Goal: Complete application form

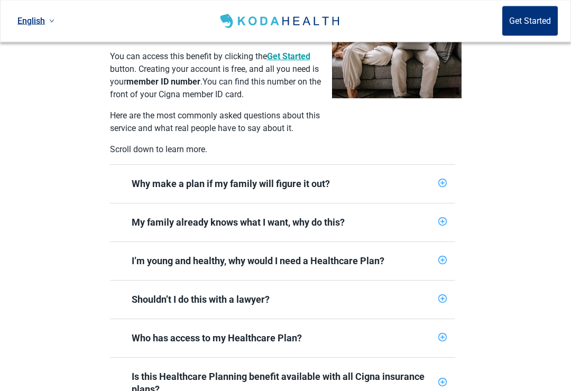
scroll to position [316, 0]
click at [443, 295] on icon "plus-circle" at bounding box center [442, 298] width 7 height 7
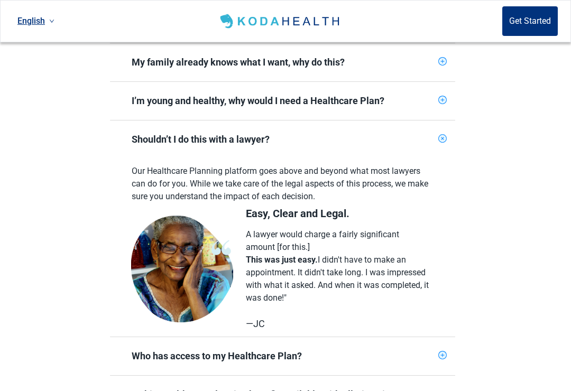
scroll to position [471, 0]
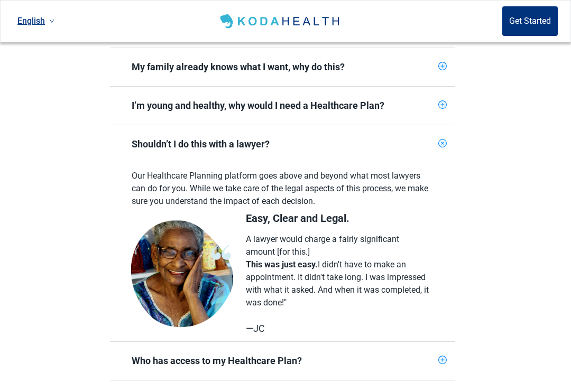
click at [448, 133] on div "Shouldn’t I do this with a lawyer?" at bounding box center [282, 144] width 345 height 38
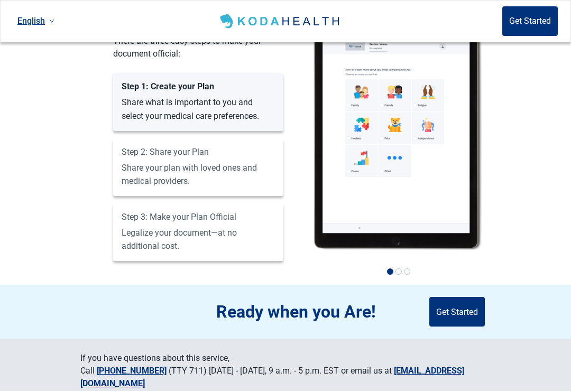
scroll to position [912, 0]
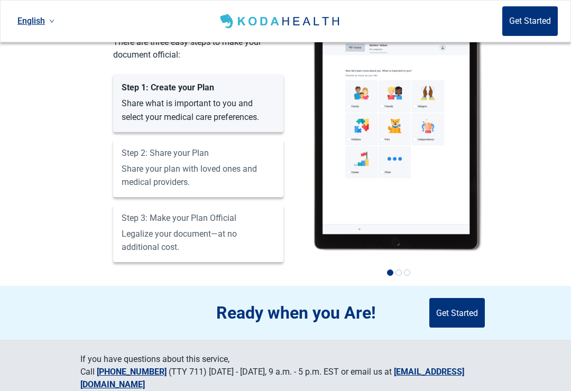
click at [468, 298] on button "Get Started" at bounding box center [457, 313] width 56 height 30
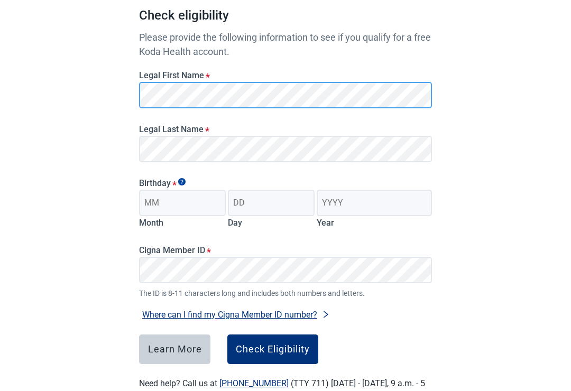
scroll to position [105, 0]
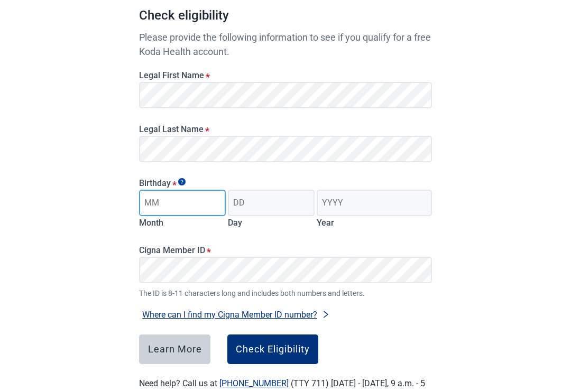
click at [174, 208] on input "Month" at bounding box center [182, 203] width 87 height 26
type input "05"
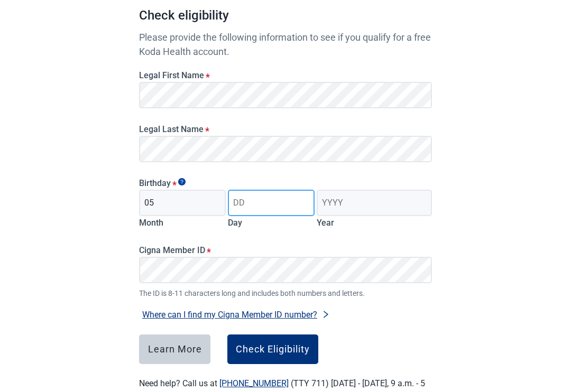
click at [248, 205] on input "Day" at bounding box center [271, 203] width 87 height 26
type input "18"
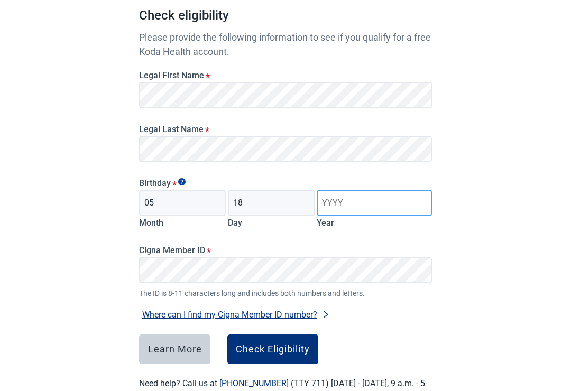
click at [336, 200] on input "Year" at bounding box center [374, 203] width 115 height 26
type input "1945"
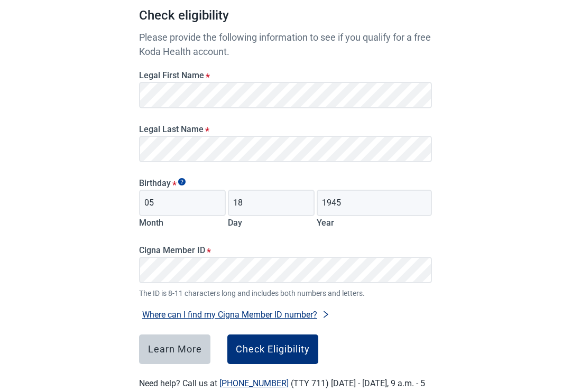
click at [295, 348] on div "Check Eligibility" at bounding box center [273, 349] width 74 height 11
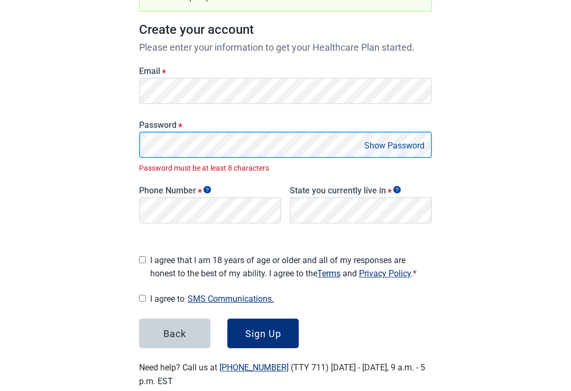
scroll to position [132, 0]
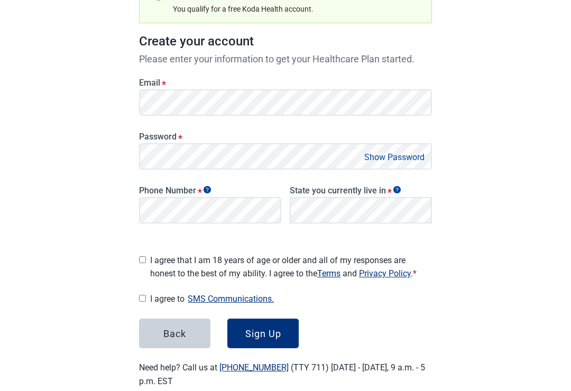
click at [409, 158] on button "Show Password" at bounding box center [394, 157] width 67 height 14
click at [405, 155] on button "Hide Password" at bounding box center [396, 157] width 62 height 14
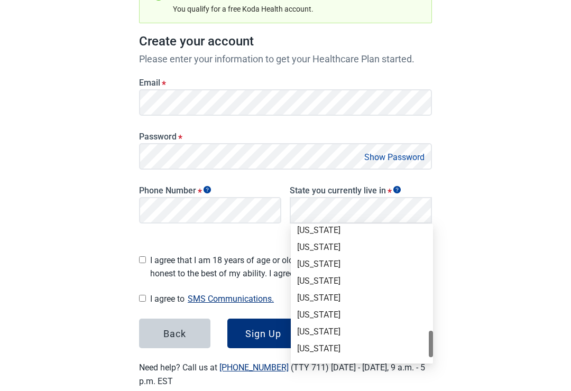
scroll to position [699, 0]
click at [321, 262] on div "[US_STATE]" at bounding box center [362, 263] width 130 height 12
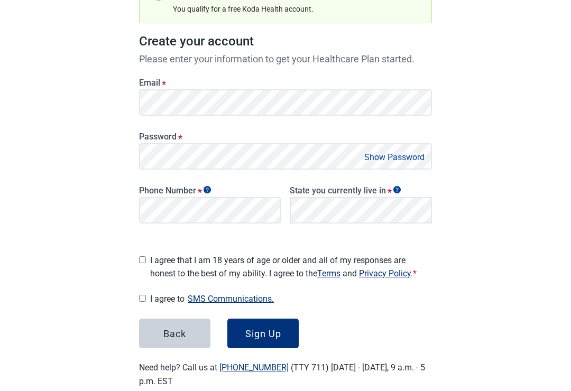
click at [146, 256] on input "I agree that I am 18 years of age or older and all of my responses are honest t…" at bounding box center [142, 259] width 7 height 7
checkbox input "true"
click at [156, 299] on span "I agree to SMS Communications." at bounding box center [291, 299] width 282 height 14
click at [146, 299] on input "I agree to SMS Communications." at bounding box center [142, 298] width 7 height 7
checkbox input "true"
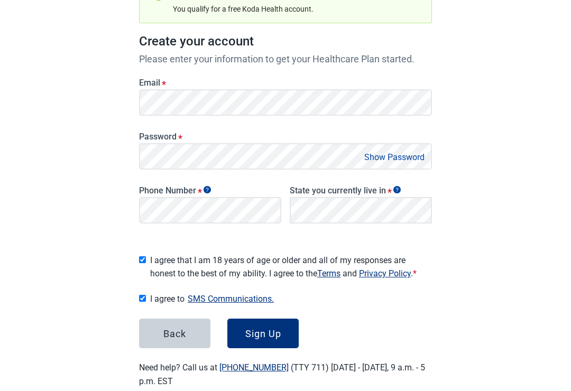
click at [273, 333] on div "Sign Up" at bounding box center [263, 333] width 36 height 11
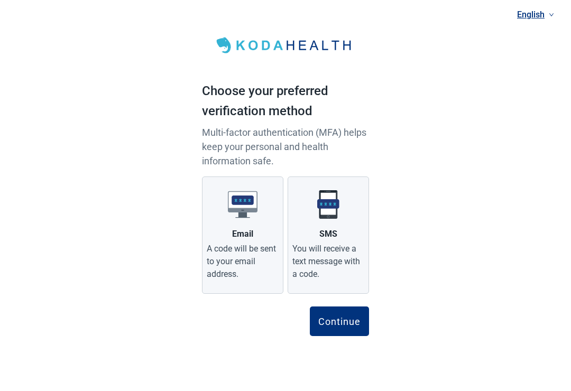
click at [337, 210] on img at bounding box center [328, 205] width 30 height 30
click at [0, 0] on input "SMS You will receive a text message with a code." at bounding box center [0, 0] width 0 height 0
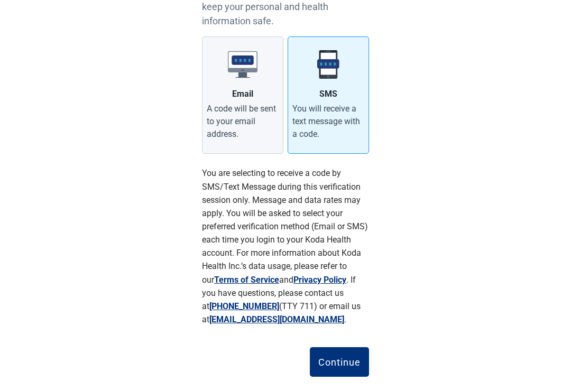
scroll to position [142, 0]
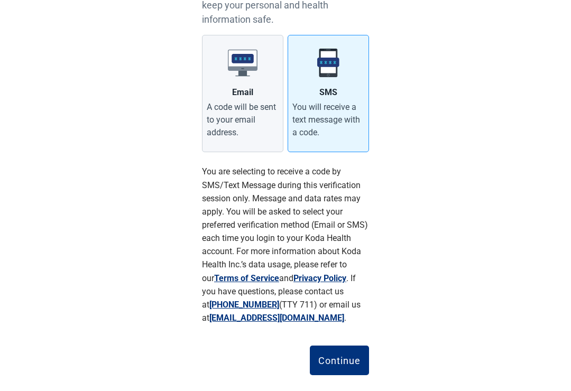
click at [349, 363] on div "Continue" at bounding box center [339, 360] width 42 height 11
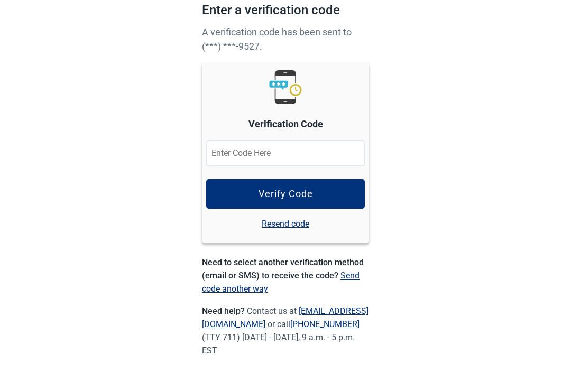
scroll to position [13, 0]
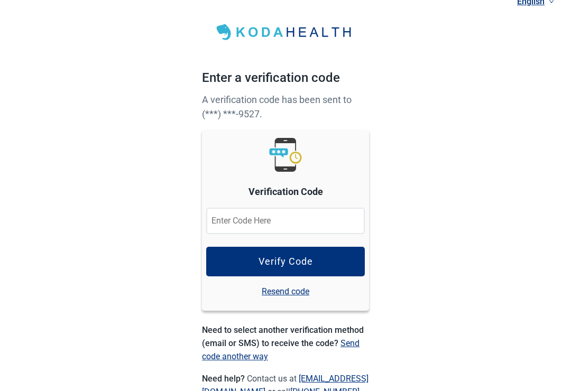
click at [234, 226] on input at bounding box center [285, 221] width 159 height 26
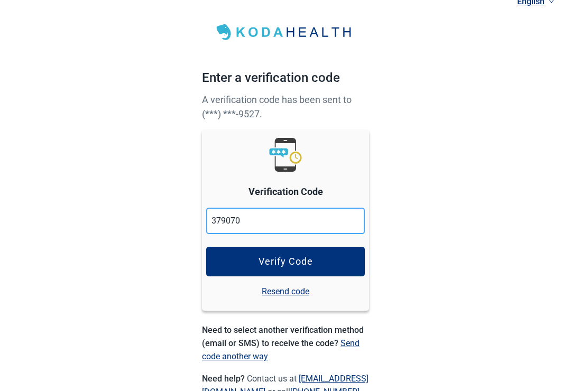
type input "379070"
click at [343, 270] on button "Verify Code" at bounding box center [285, 262] width 159 height 30
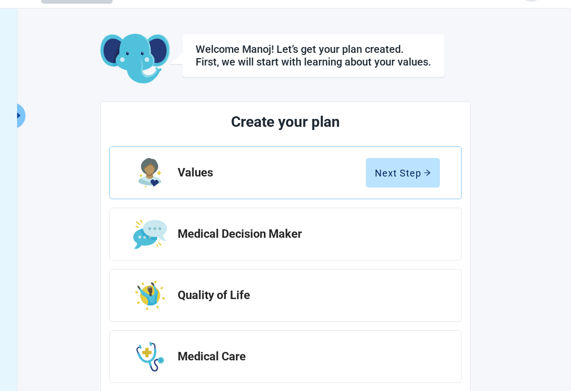
scroll to position [30, 0]
click at [423, 175] on icon "arrow-right" at bounding box center [426, 173] width 7 height 7
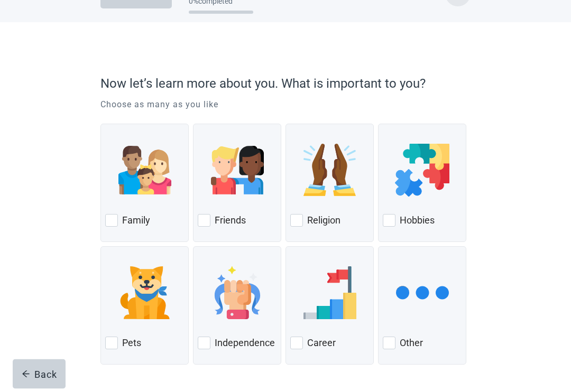
scroll to position [47, 0]
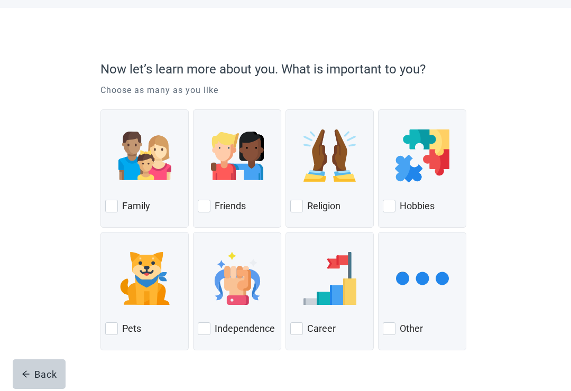
click at [122, 212] on label "Family" at bounding box center [136, 206] width 28 height 13
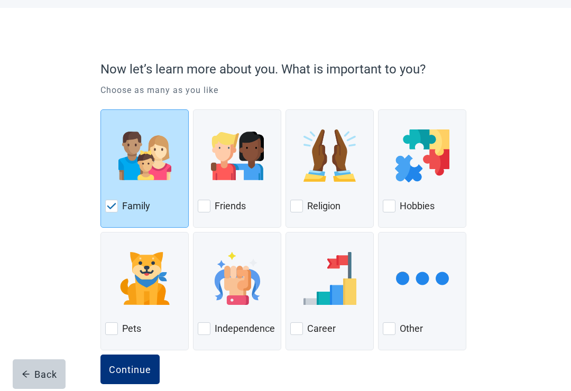
click at [145, 371] on div "Continue" at bounding box center [130, 369] width 42 height 11
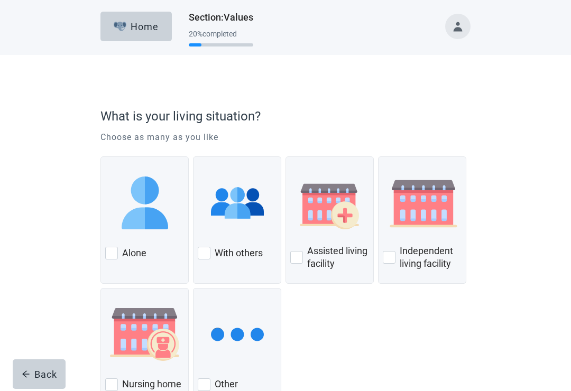
click at [216, 254] on label "With others" at bounding box center [239, 253] width 48 height 13
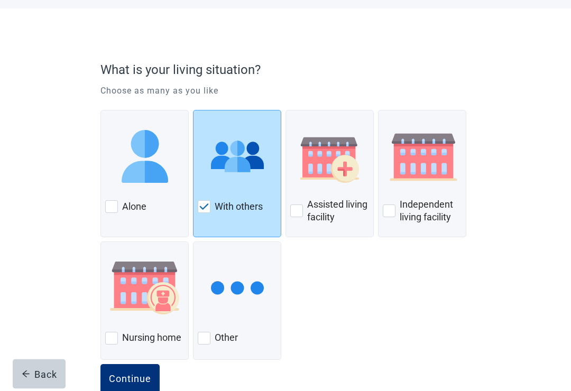
scroll to position [56, 0]
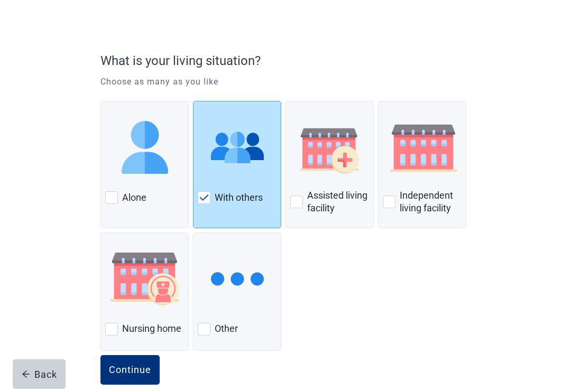
click at [146, 369] on div "Continue" at bounding box center [130, 370] width 42 height 11
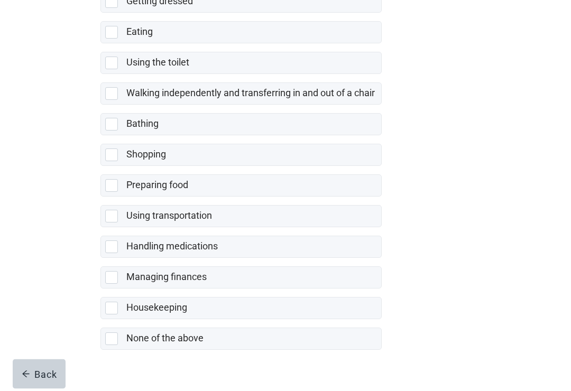
scroll to position [177, 0]
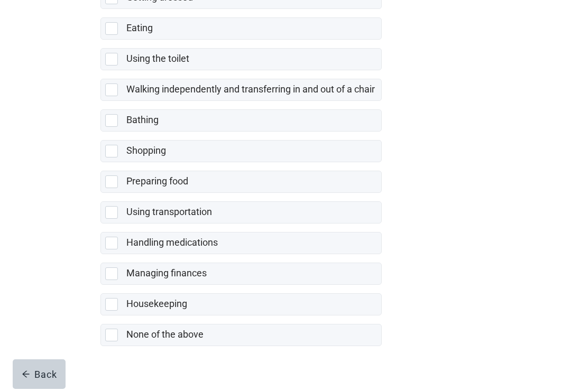
click at [123, 337] on div "None of the above" at bounding box center [241, 335] width 280 height 21
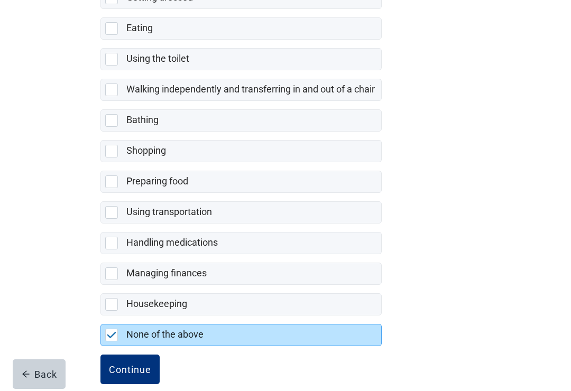
click at [144, 372] on div "Continue" at bounding box center [130, 369] width 42 height 11
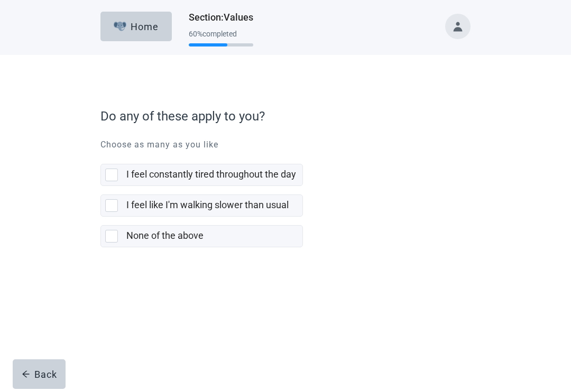
click at [119, 245] on div "None of the above" at bounding box center [201, 236] width 201 height 21
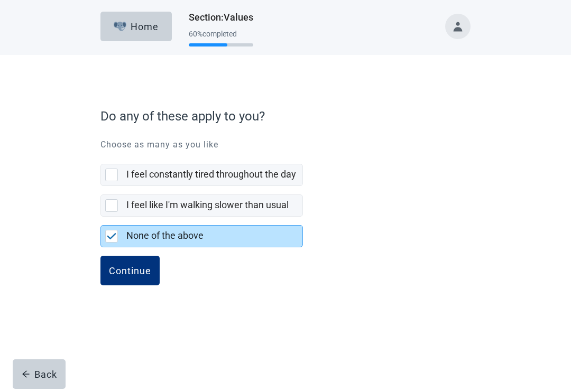
click at [144, 270] on div "Continue" at bounding box center [130, 270] width 42 height 11
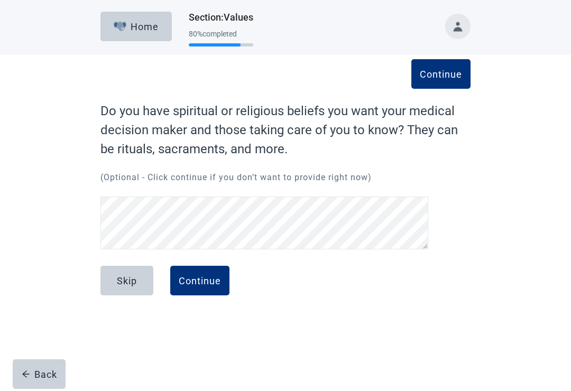
click at [214, 281] on div "Continue" at bounding box center [200, 280] width 42 height 11
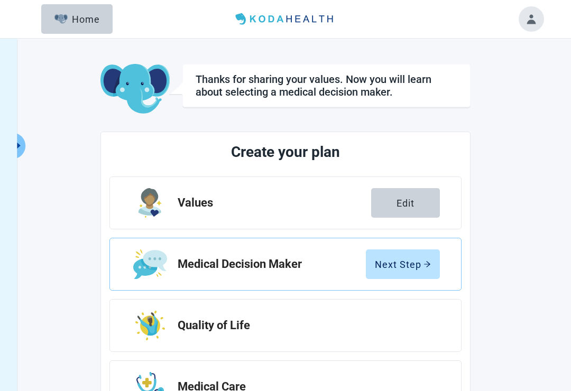
click at [421, 263] on div "Next Step" at bounding box center [403, 264] width 56 height 11
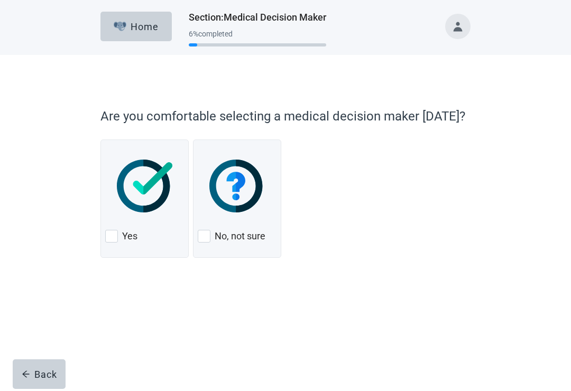
click at [122, 237] on div "Yes" at bounding box center [144, 236] width 79 height 17
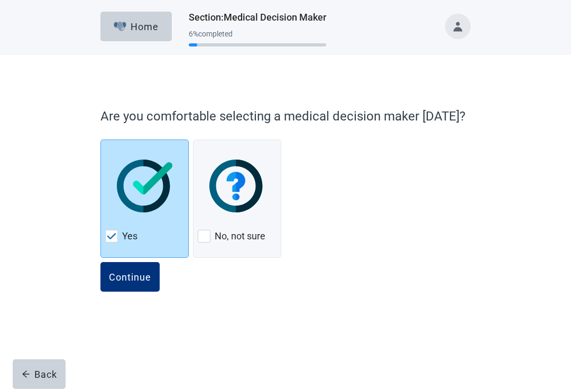
click at [143, 278] on div "Continue" at bounding box center [130, 277] width 42 height 11
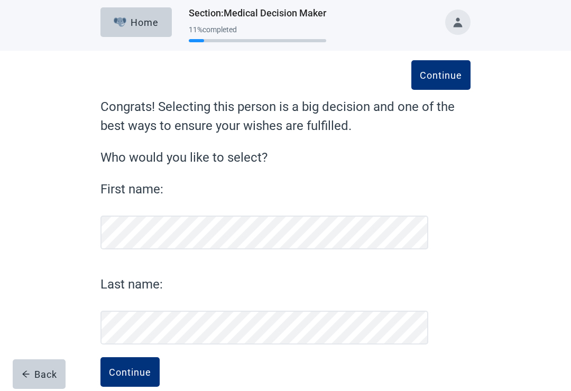
scroll to position [4, 0]
click at [141, 372] on div "Continue" at bounding box center [130, 372] width 42 height 11
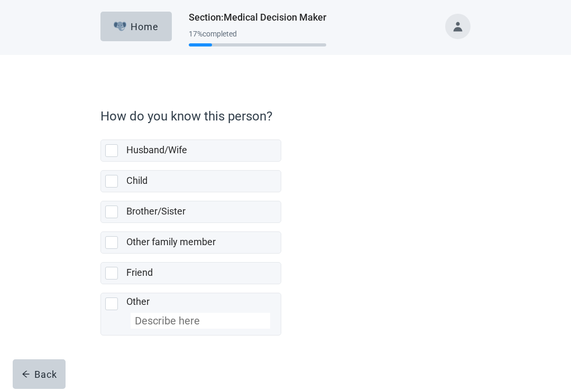
click at [123, 183] on div "Child" at bounding box center [191, 181] width 180 height 21
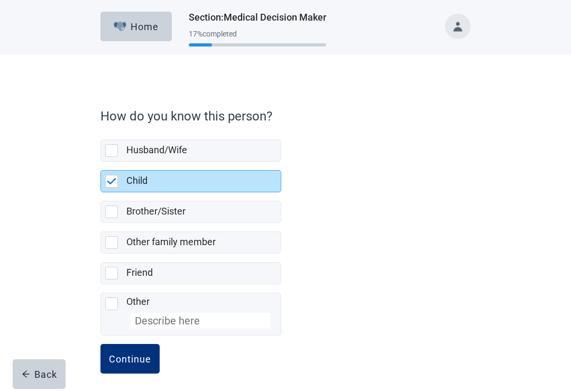
click at [142, 364] on div "Continue" at bounding box center [130, 359] width 42 height 11
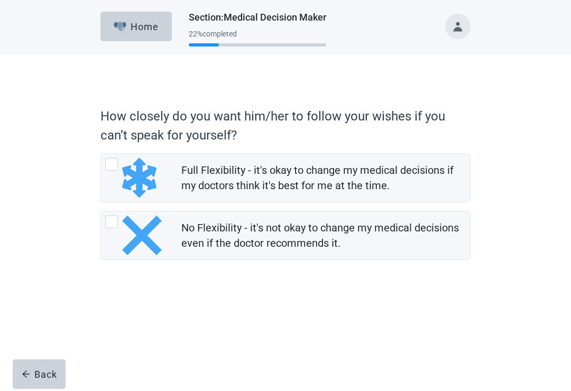
click at [120, 161] on div at bounding box center [134, 178] width 59 height 40
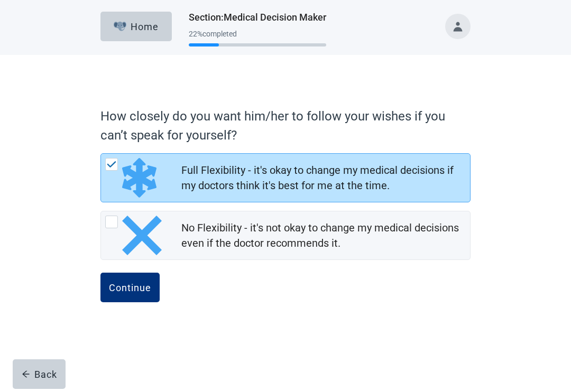
click at [146, 290] on div "Continue" at bounding box center [130, 287] width 42 height 11
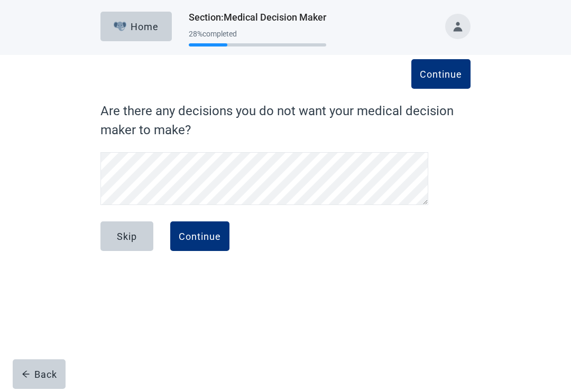
click at [218, 239] on div "Continue" at bounding box center [200, 236] width 42 height 11
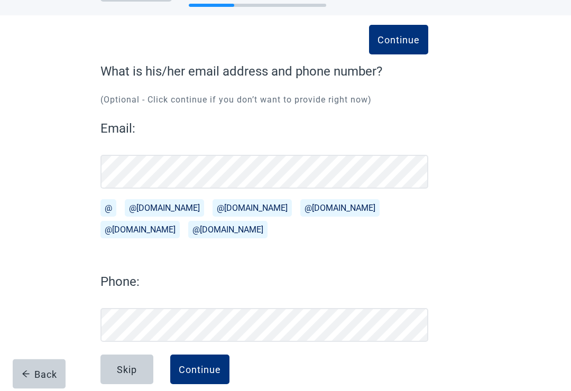
scroll to position [40, 0]
click at [213, 375] on button "Continue" at bounding box center [199, 370] width 59 height 30
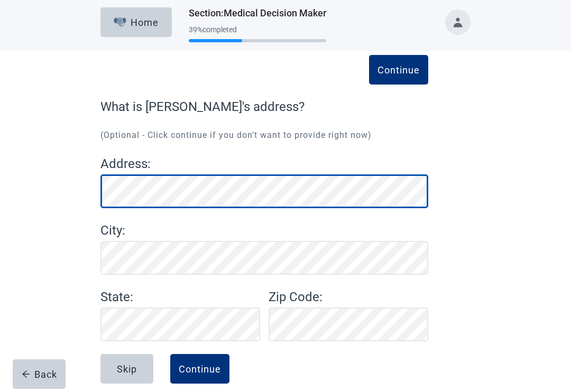
scroll to position [4, 0]
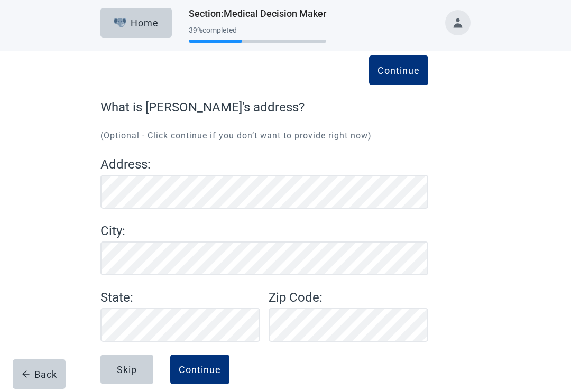
click at [140, 295] on label "State :" at bounding box center [180, 297] width 160 height 19
click at [127, 299] on label "State :" at bounding box center [180, 297] width 160 height 19
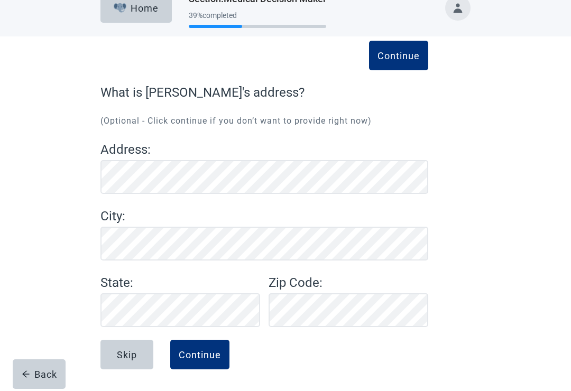
scroll to position [18, 0]
click at [210, 358] on div "Continue" at bounding box center [200, 355] width 42 height 11
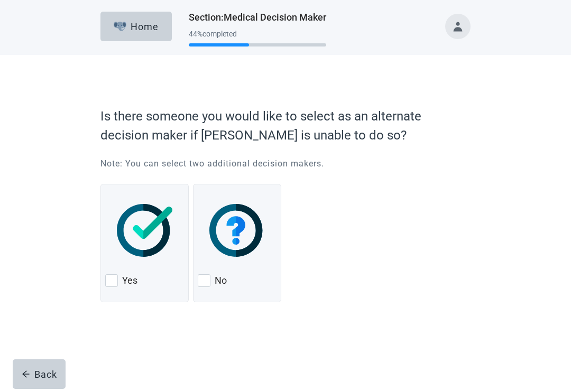
click at [119, 283] on div "Yes" at bounding box center [144, 280] width 79 height 17
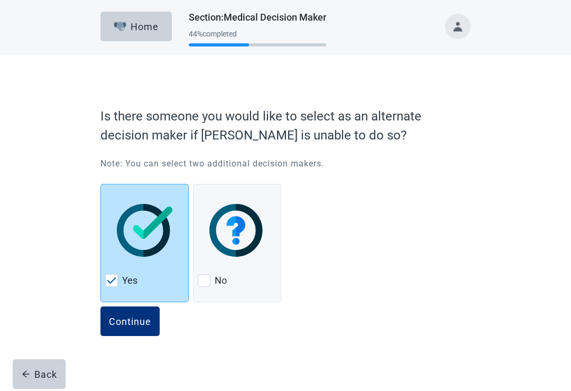
click at [141, 326] on div "Continue" at bounding box center [130, 321] width 42 height 11
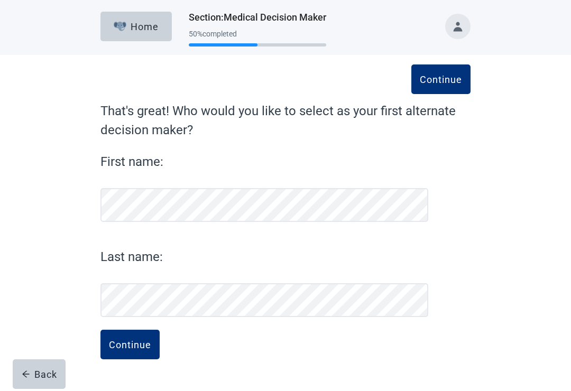
click at [142, 346] on div "Continue" at bounding box center [130, 344] width 42 height 11
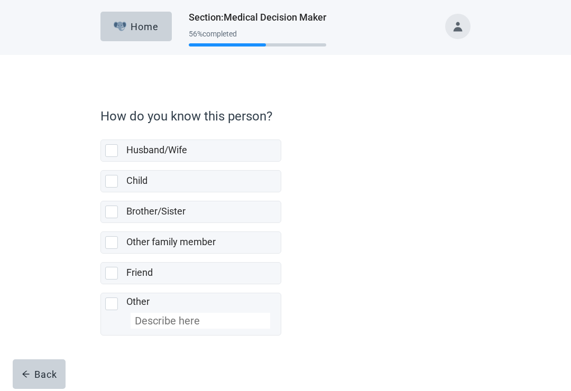
click at [120, 158] on div "Husband/Wife" at bounding box center [191, 150] width 180 height 21
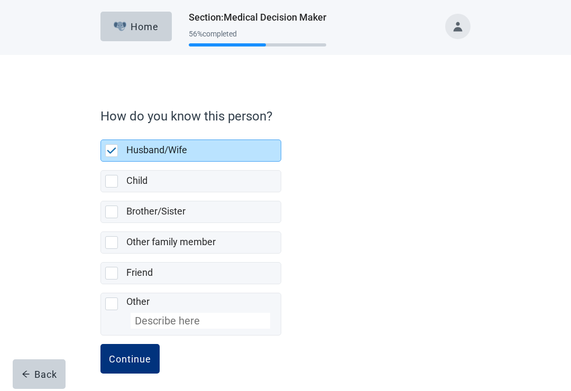
click at [141, 364] on div "Continue" at bounding box center [130, 359] width 42 height 11
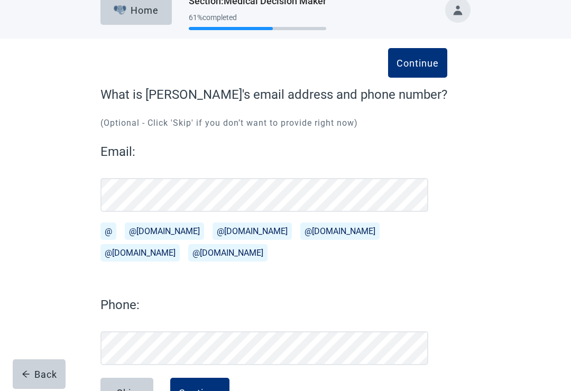
scroll to position [40, 0]
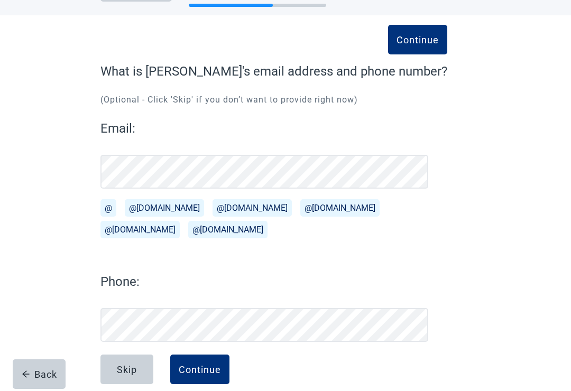
click at [212, 372] on div "Continue" at bounding box center [200, 369] width 42 height 11
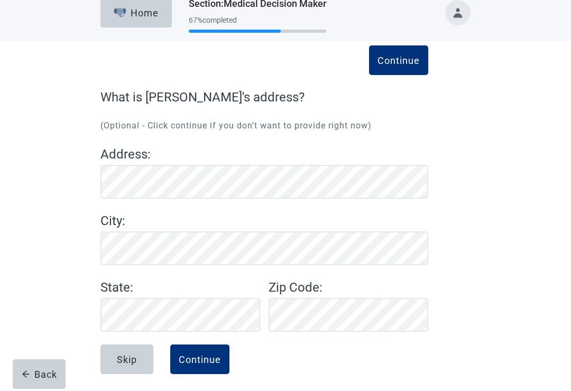
scroll to position [13, 0]
click at [207, 363] on div "Continue" at bounding box center [200, 360] width 42 height 11
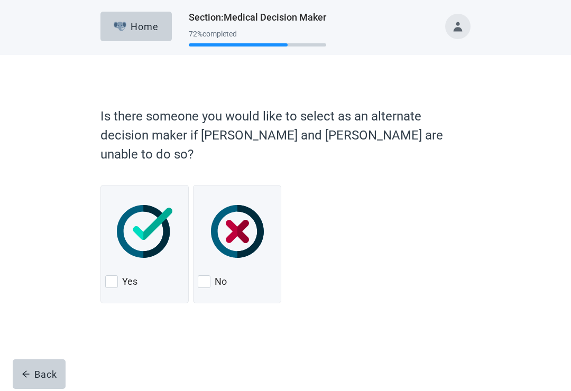
click at [120, 273] on div "Yes" at bounding box center [144, 281] width 79 height 17
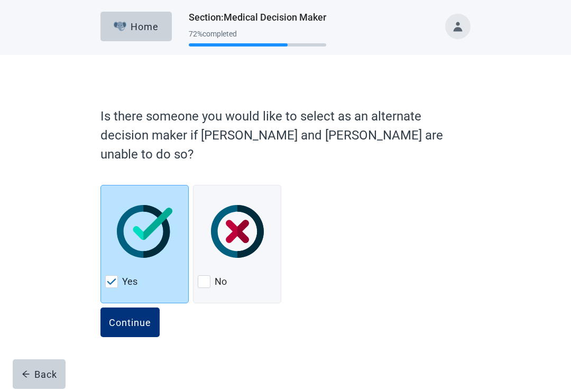
click at [146, 317] on div "Continue" at bounding box center [130, 322] width 42 height 11
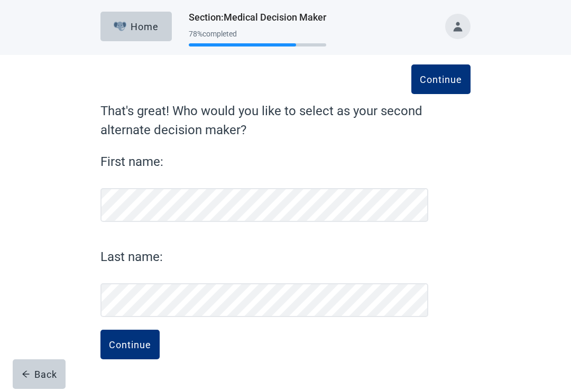
click at [137, 349] on div "Continue" at bounding box center [130, 344] width 42 height 11
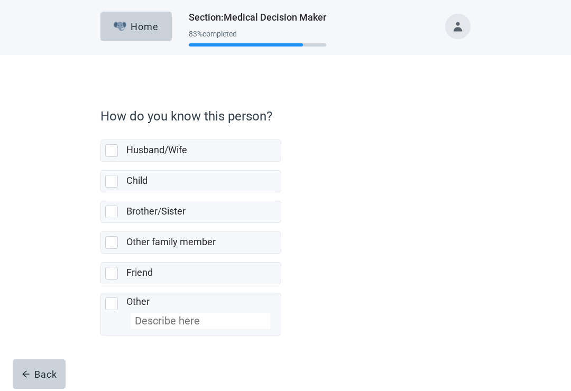
click at [130, 192] on div "Child" at bounding box center [190, 181] width 181 height 22
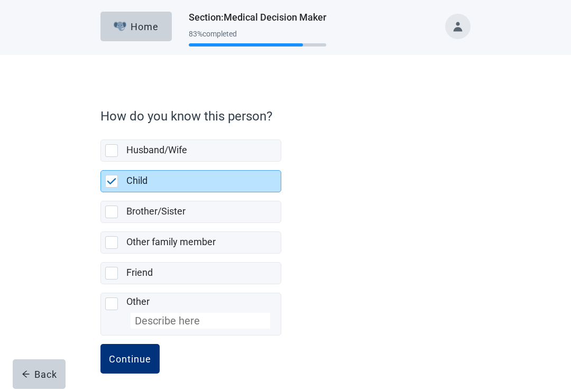
click at [138, 364] on div "Continue" at bounding box center [130, 359] width 42 height 11
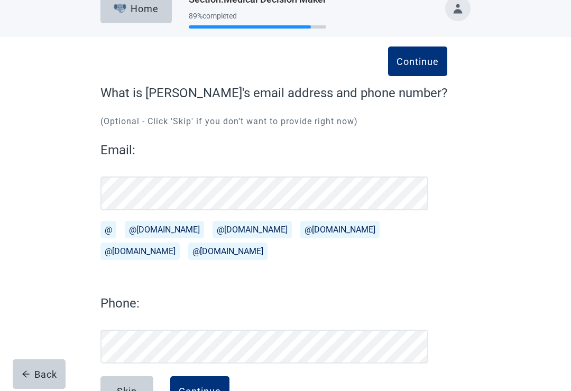
scroll to position [40, 0]
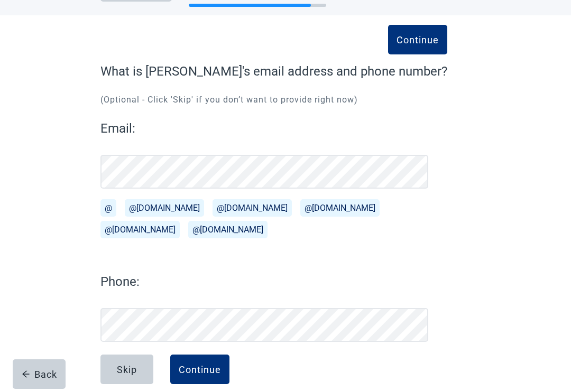
click at [212, 372] on div "Continue" at bounding box center [200, 369] width 42 height 11
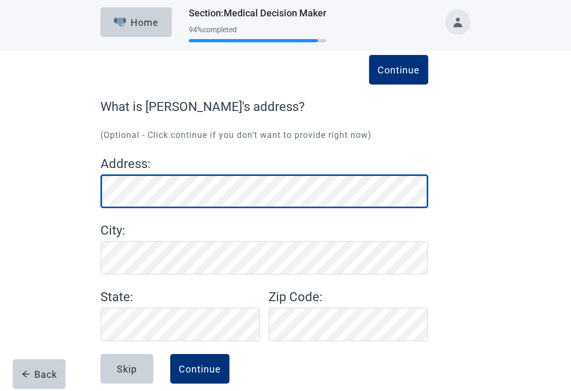
scroll to position [4, 0]
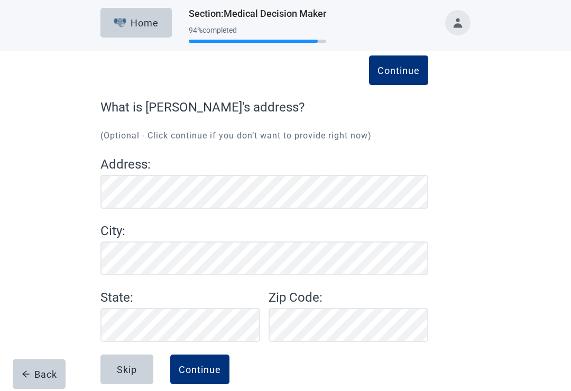
click at [215, 372] on div "Continue" at bounding box center [200, 369] width 42 height 11
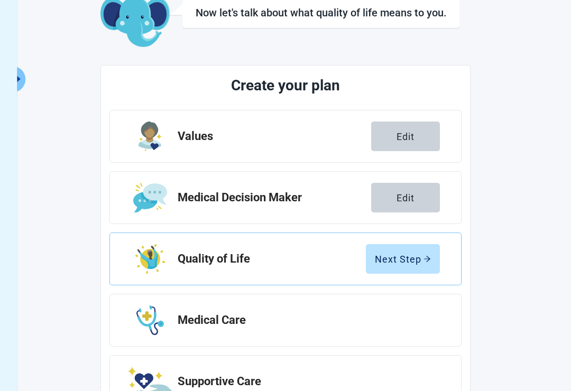
scroll to position [67, 0]
click at [417, 264] on button "Next Step" at bounding box center [403, 259] width 74 height 30
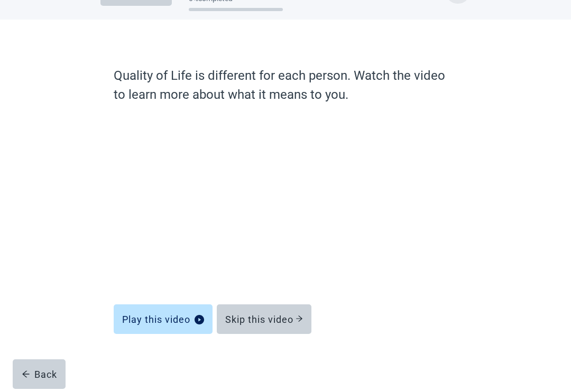
scroll to position [19, 0]
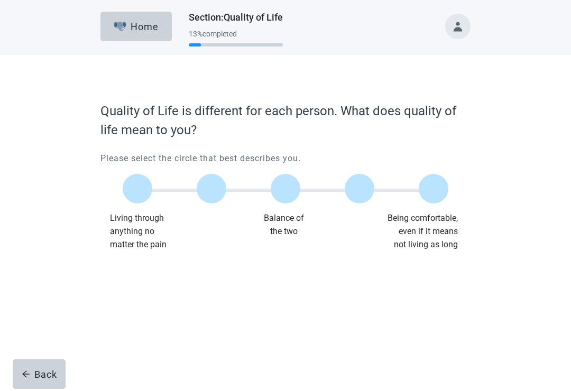
click at [290, 193] on div at bounding box center [286, 189] width 30 height 30
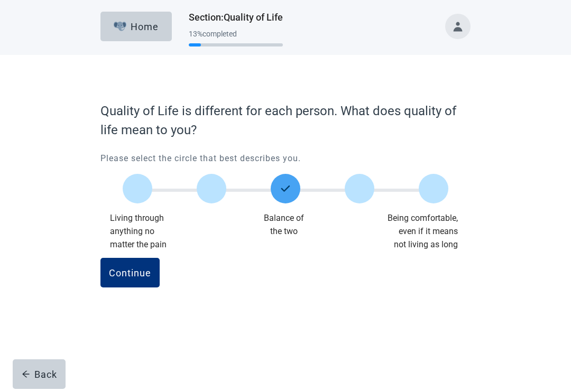
click at [140, 275] on div "Continue" at bounding box center [130, 272] width 42 height 11
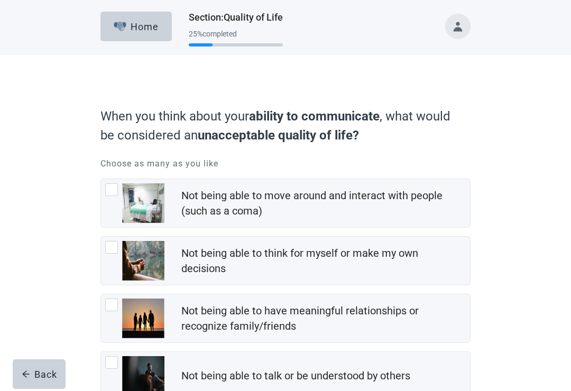
click at [460, 25] on button "Toggle account menu" at bounding box center [457, 26] width 25 height 25
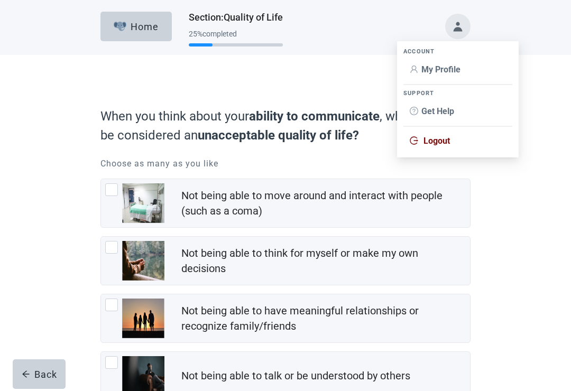
click at [439, 138] on span "Logout" at bounding box center [436, 141] width 26 height 10
